Goal: Check status: Check status

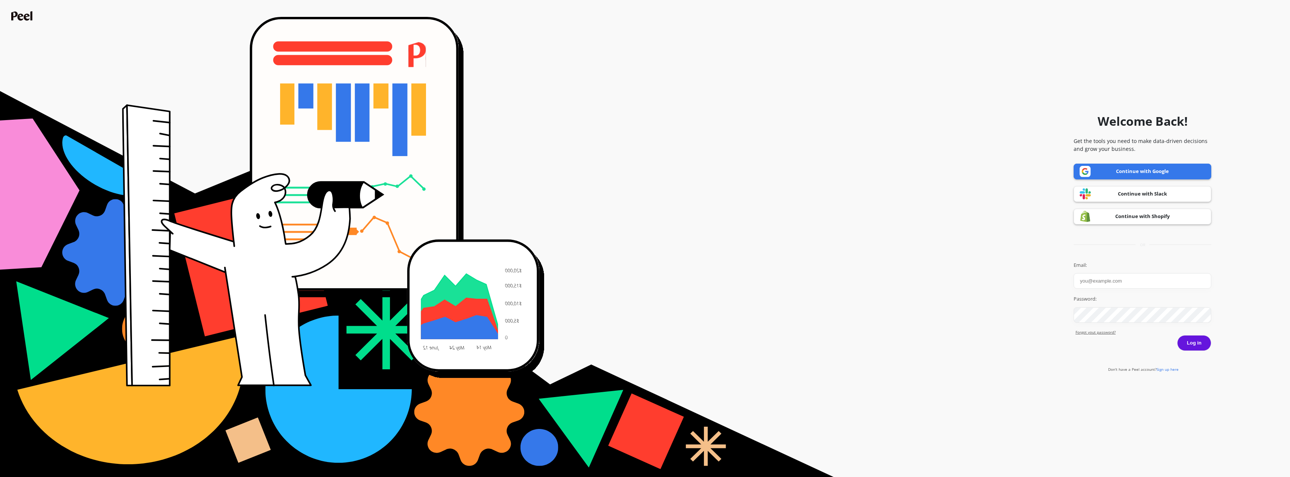
type input "m.witt@puori.com"
click at [1196, 344] on button "Log in" at bounding box center [1194, 343] width 34 height 16
